Goal: Information Seeking & Learning: Learn about a topic

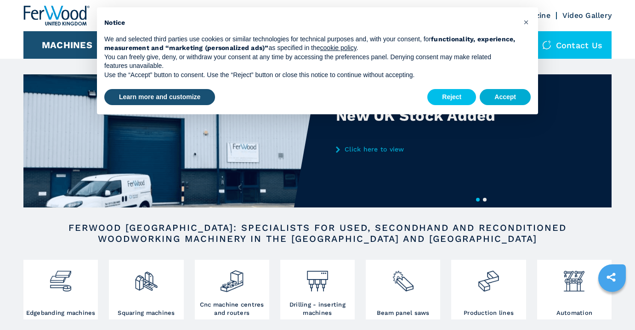
click at [512, 94] on button "Accept" at bounding box center [504, 97] width 51 height 17
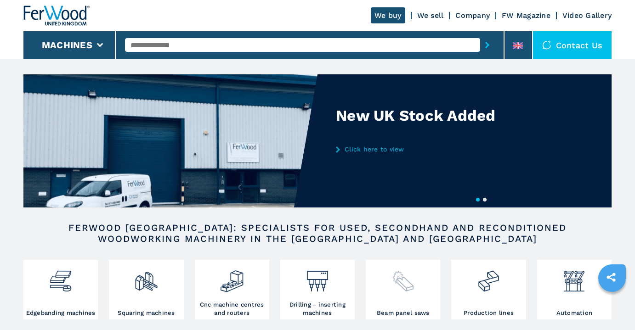
click at [427, 292] on div at bounding box center [403, 277] width 70 height 31
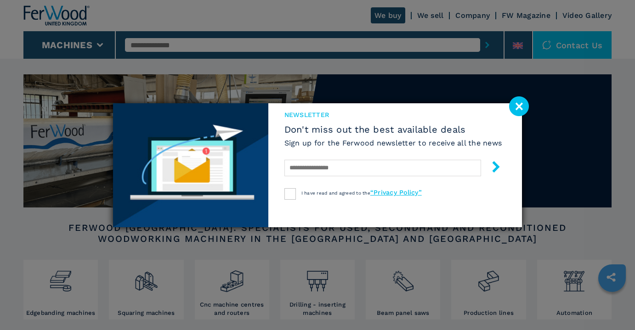
click at [521, 108] on image at bounding box center [519, 106] width 20 height 20
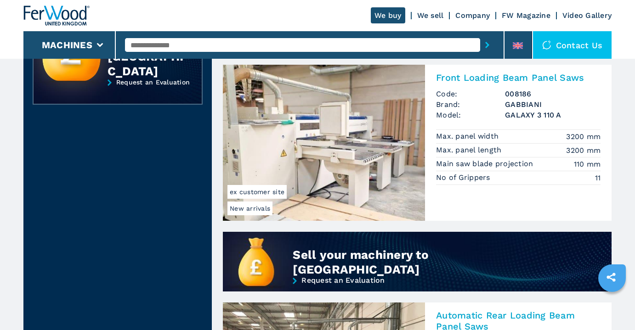
scroll to position [559, 0]
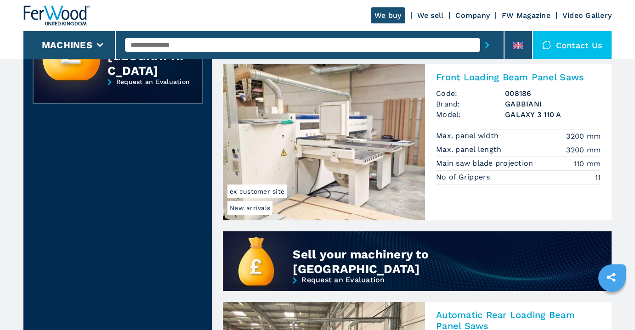
click at [377, 121] on img at bounding box center [324, 142] width 202 height 156
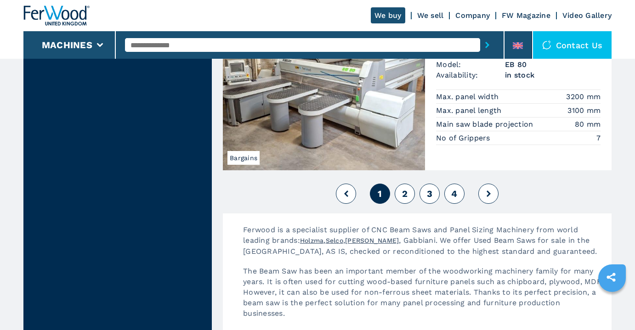
scroll to position [2148, 0]
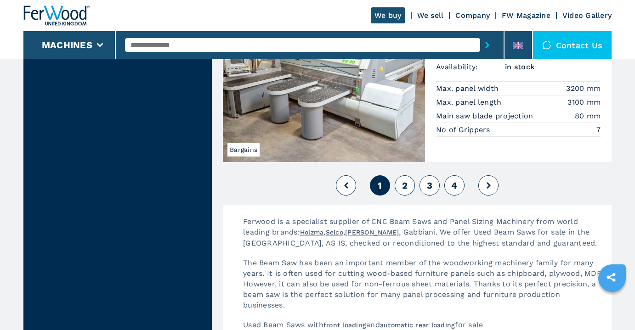
click at [408, 186] on button "2" at bounding box center [404, 185] width 20 height 20
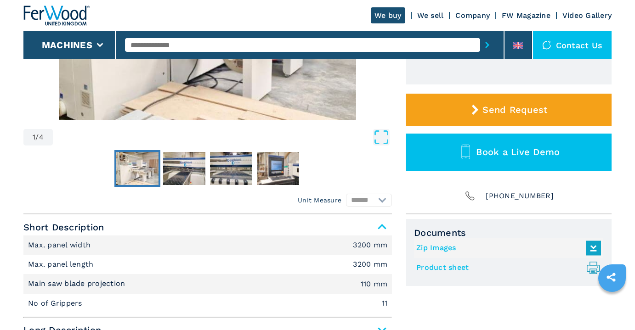
scroll to position [47, 0]
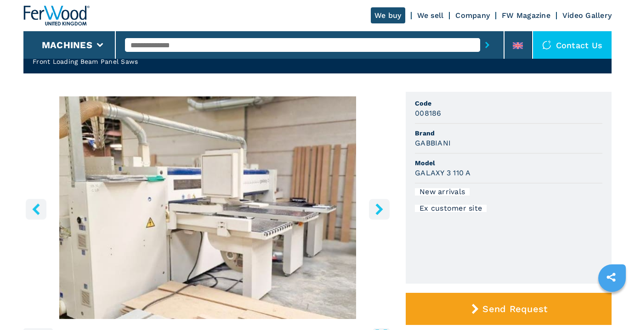
click at [383, 212] on icon "right-button" at bounding box center [378, 208] width 11 height 11
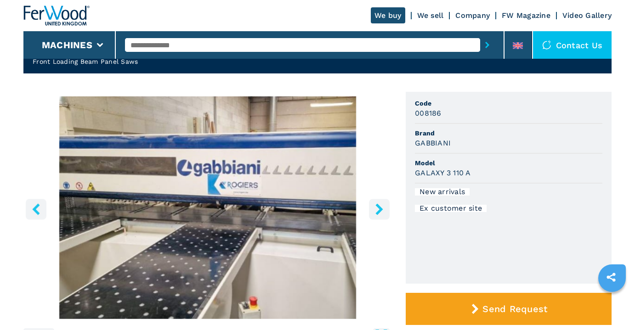
click at [383, 212] on icon "right-button" at bounding box center [378, 208] width 11 height 11
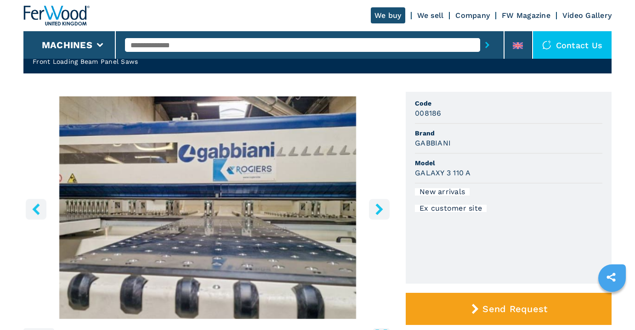
click at [383, 212] on icon "right-button" at bounding box center [378, 208] width 11 height 11
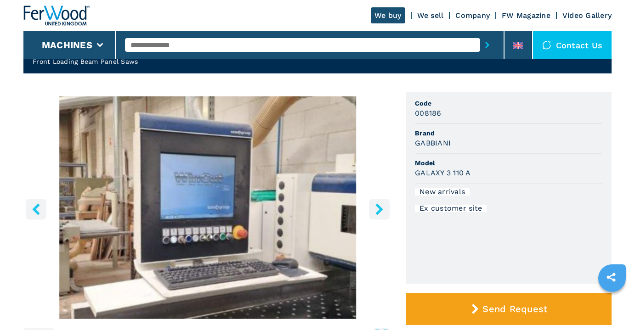
click at [383, 212] on icon "right-button" at bounding box center [378, 208] width 11 height 11
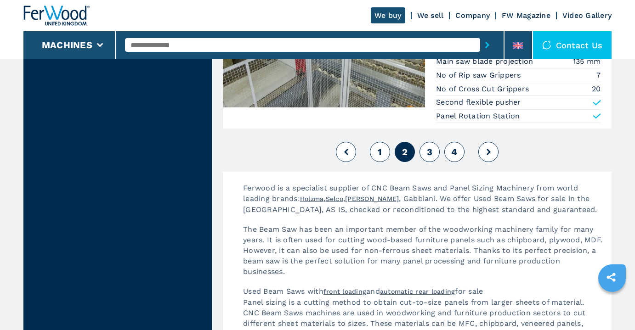
scroll to position [2210, 0]
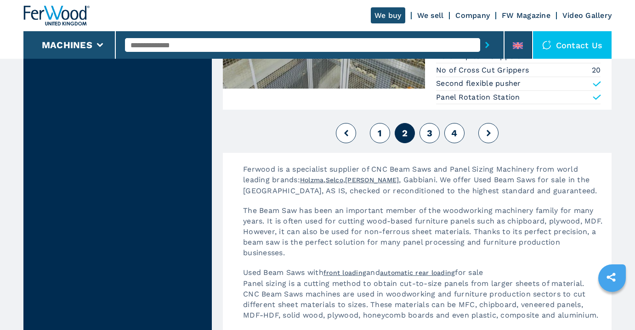
click at [428, 140] on button "3" at bounding box center [429, 133] width 20 height 20
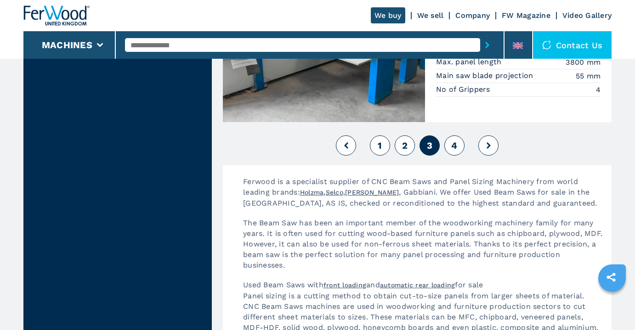
scroll to position [2172, 0]
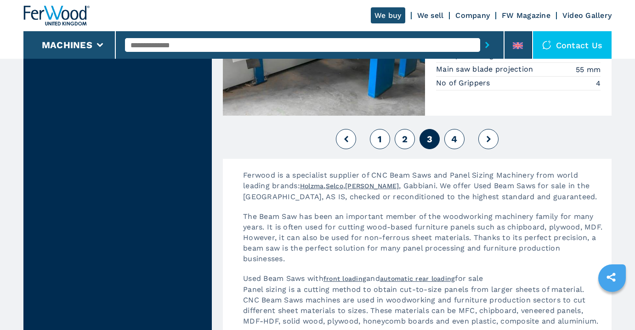
click at [451, 144] on button "4" at bounding box center [454, 139] width 20 height 20
